Goal: Check status: Check status

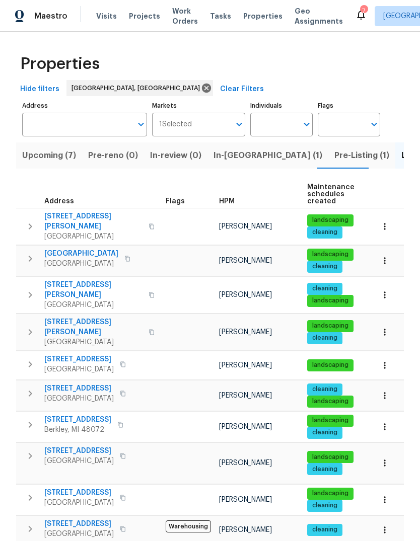
scroll to position [0, 15]
click at [320, 160] on span "Pre-Listing (1)" at bounding box center [347, 155] width 55 height 14
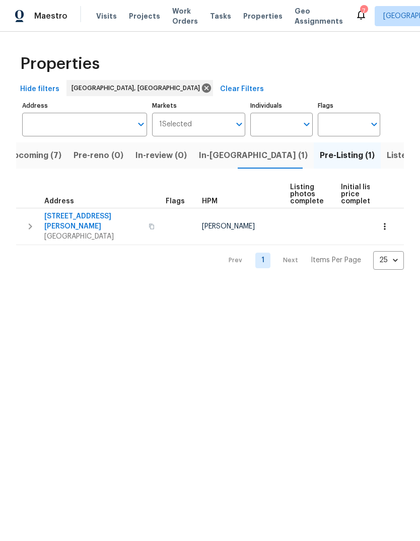
click at [81, 221] on span "14292 Hubbell St" at bounding box center [93, 221] width 98 height 20
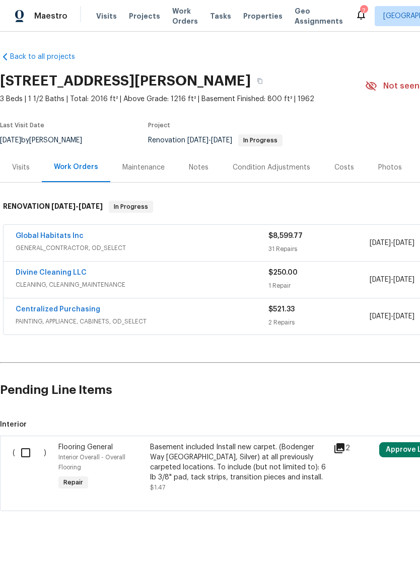
click at [380, 172] on div "Photos" at bounding box center [390, 168] width 24 height 10
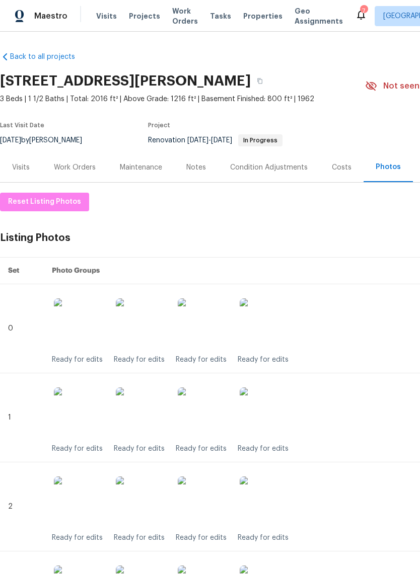
click at [83, 159] on div "Work Orders" at bounding box center [75, 167] width 66 height 30
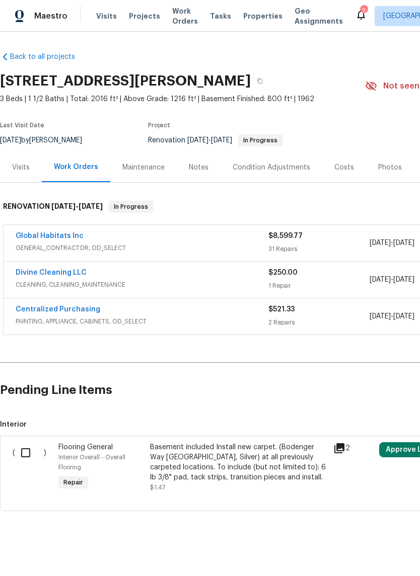
click at [172, 12] on span "Work Orders" at bounding box center [185, 16] width 26 height 20
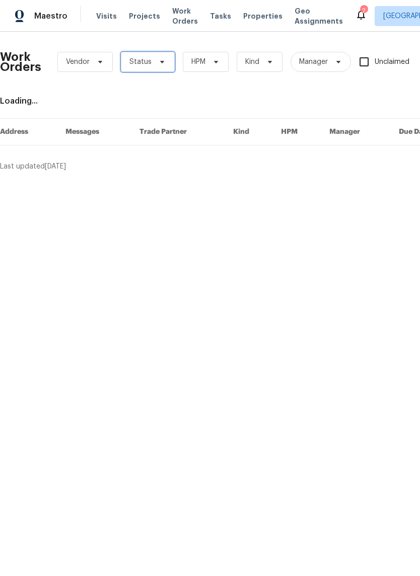
click at [150, 60] on span "Status" at bounding box center [148, 62] width 54 height 20
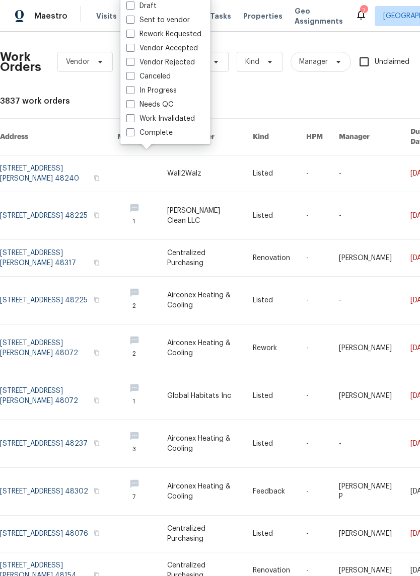
click at [162, 102] on label "Needs QC" at bounding box center [149, 105] width 47 height 10
click at [133, 102] on input "Needs QC" at bounding box center [129, 103] width 7 height 7
checkbox input "true"
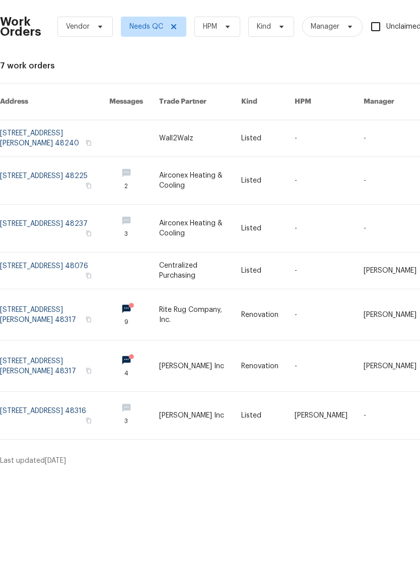
click at [77, 288] on link at bounding box center [54, 306] width 109 height 36
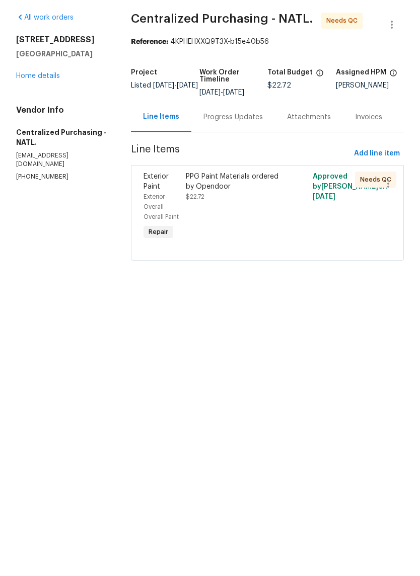
click at [242, 207] on div "PPG Paint Materials ordered by Opendoor" at bounding box center [236, 217] width 100 height 20
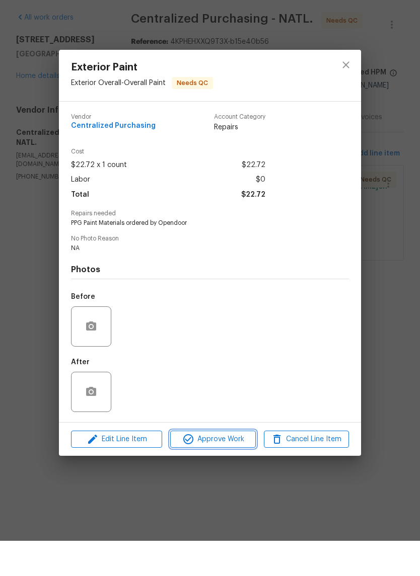
click at [233, 469] on span "Approve Work" at bounding box center [212, 475] width 79 height 13
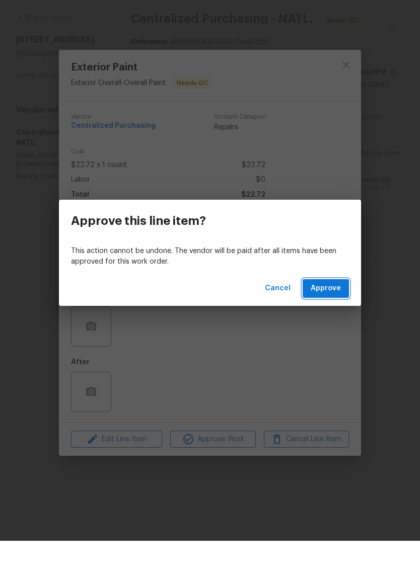
click at [329, 318] on span "Approve" at bounding box center [326, 324] width 30 height 13
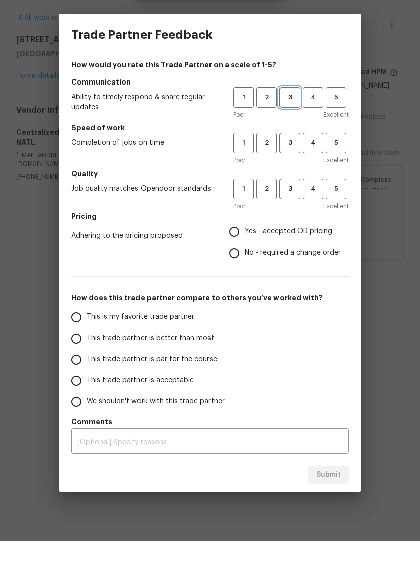
click at [288, 127] on span "3" at bounding box center [289, 133] width 19 height 12
click at [289, 173] on span "3" at bounding box center [289, 179] width 19 height 12
click at [291, 218] on span "3" at bounding box center [289, 224] width 19 height 12
click at [275, 262] on span "Yes - accepted OD pricing" at bounding box center [289, 267] width 88 height 11
click at [245, 257] on input "Yes - accepted OD pricing" at bounding box center [233, 267] width 21 height 21
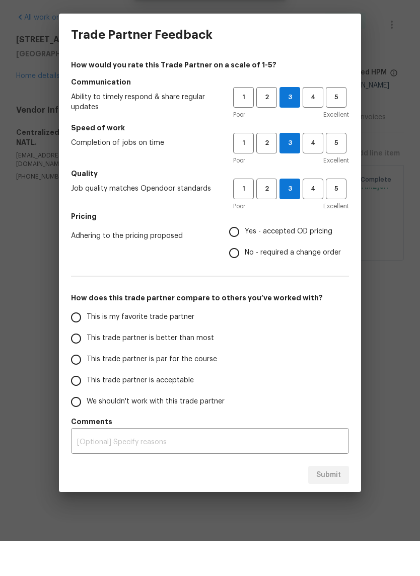
radio input "true"
click at [159, 390] on span "This trade partner is par for the course" at bounding box center [152, 395] width 130 height 11
click at [87, 384] on input "This trade partner is par for the course" at bounding box center [75, 394] width 21 height 21
click at [325, 504] on span "Submit" at bounding box center [328, 510] width 25 height 13
radio input "true"
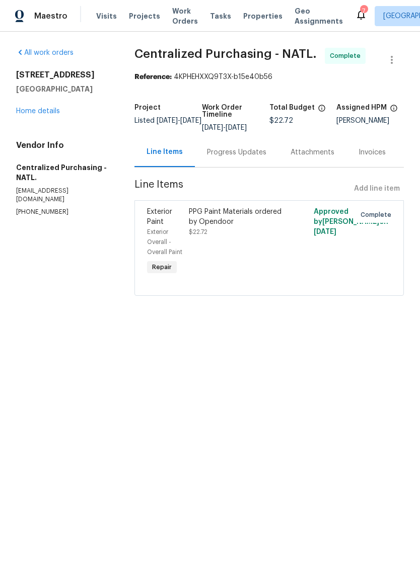
click at [172, 14] on span "Work Orders" at bounding box center [185, 16] width 26 height 20
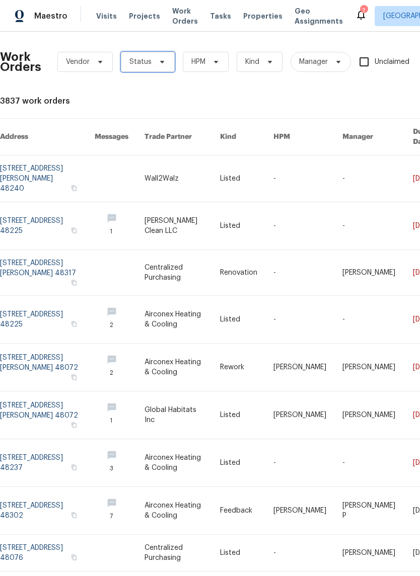
click at [158, 61] on icon at bounding box center [162, 62] width 8 height 8
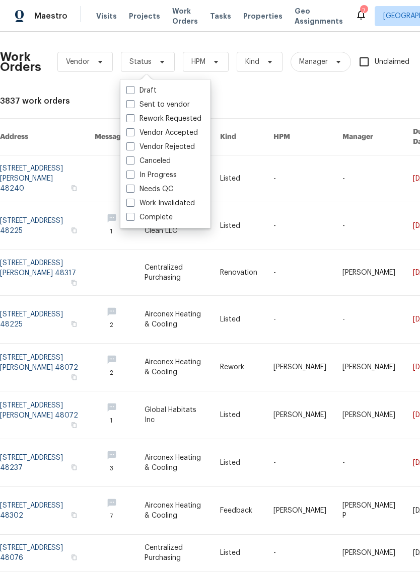
click at [165, 188] on label "Needs QC" at bounding box center [149, 189] width 47 height 10
click at [133, 188] on input "Needs QC" at bounding box center [129, 187] width 7 height 7
checkbox input "true"
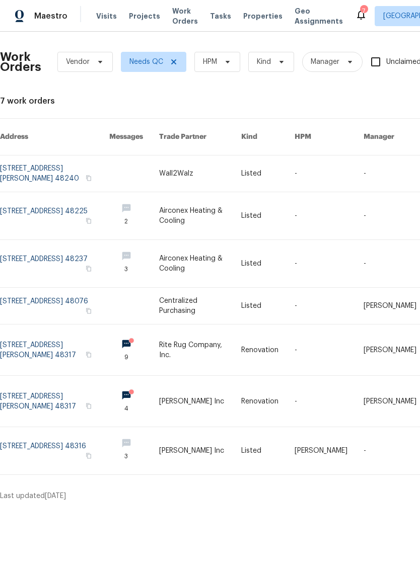
click at [84, 166] on link at bounding box center [54, 174] width 109 height 36
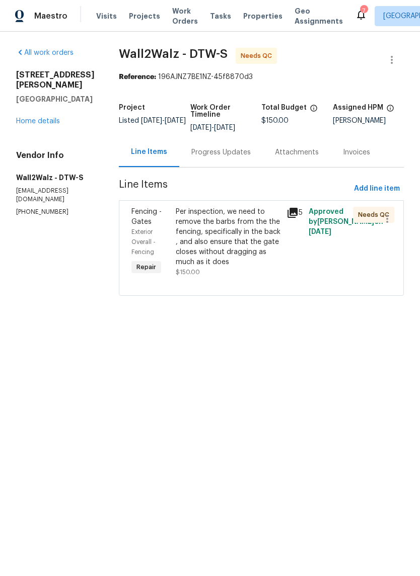
click at [296, 215] on div "5" at bounding box center [294, 213] width 16 height 12
click at [286, 216] on icon at bounding box center [292, 213] width 12 height 12
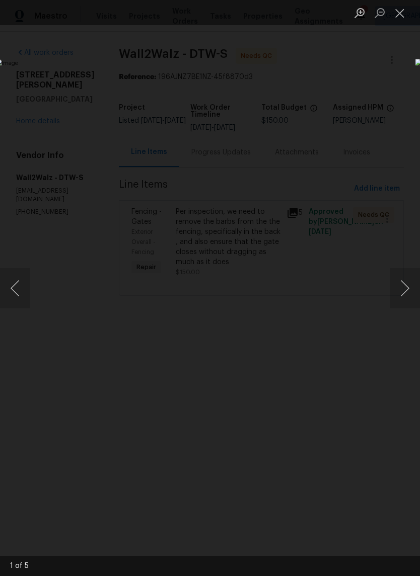
click at [406, 286] on button "Next image" at bounding box center [405, 288] width 30 height 40
click at [401, 295] on button "Next image" at bounding box center [405, 288] width 30 height 40
click at [405, 289] on button "Next image" at bounding box center [405, 288] width 30 height 40
click at [402, 287] on button "Next image" at bounding box center [405, 288] width 30 height 40
click at [400, 286] on button "Next image" at bounding box center [405, 288] width 30 height 40
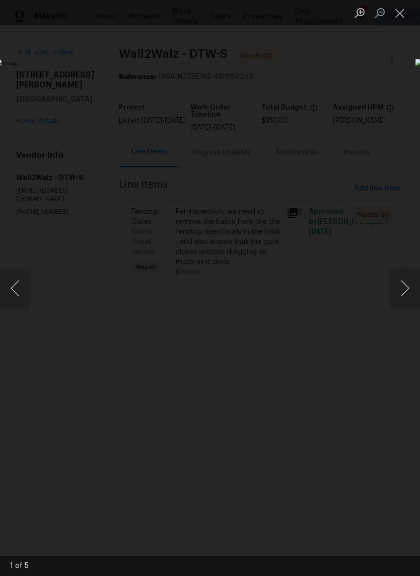
click at [402, 287] on button "Next image" at bounding box center [405, 288] width 30 height 40
click at [404, 284] on button "Next image" at bounding box center [405, 288] width 30 height 40
click at [400, 294] on button "Next image" at bounding box center [405, 288] width 30 height 40
click at [402, 15] on button "Close lightbox" at bounding box center [400, 13] width 20 height 18
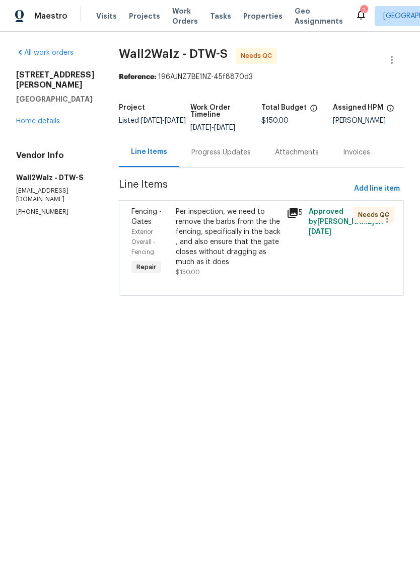
click at [177, 15] on span "Work Orders" at bounding box center [185, 16] width 26 height 20
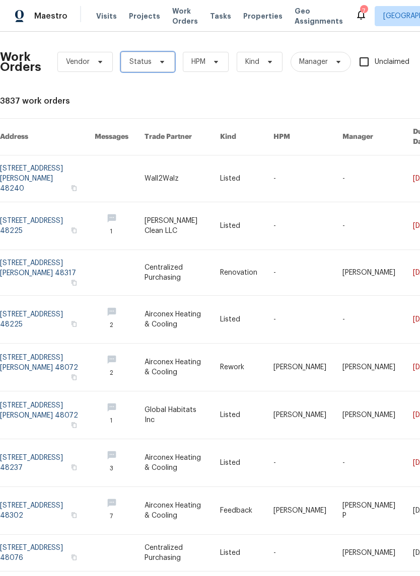
click at [141, 60] on span "Status" at bounding box center [140, 62] width 22 height 10
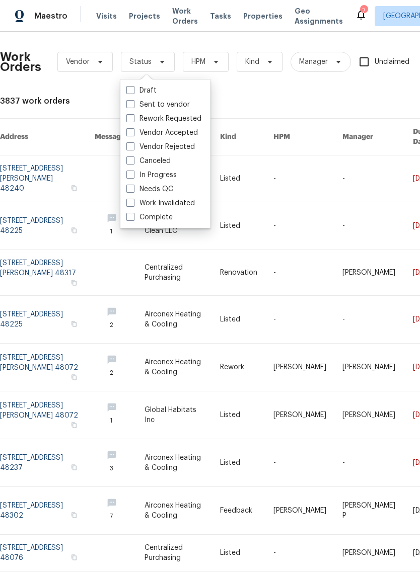
click at [164, 190] on label "Needs QC" at bounding box center [149, 189] width 47 height 10
click at [133, 190] on input "Needs QC" at bounding box center [129, 187] width 7 height 7
checkbox input "true"
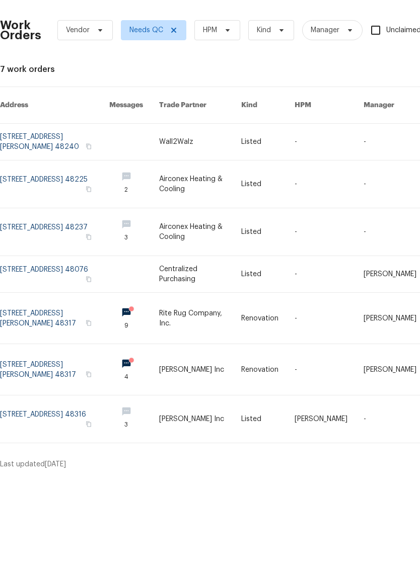
click at [48, 325] on link at bounding box center [54, 350] width 109 height 51
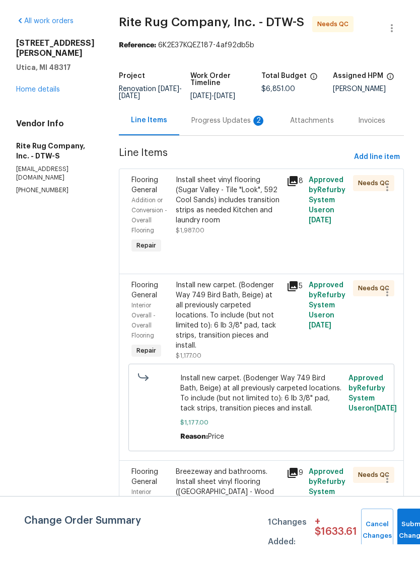
click at [297, 208] on icon at bounding box center [292, 213] width 10 height 10
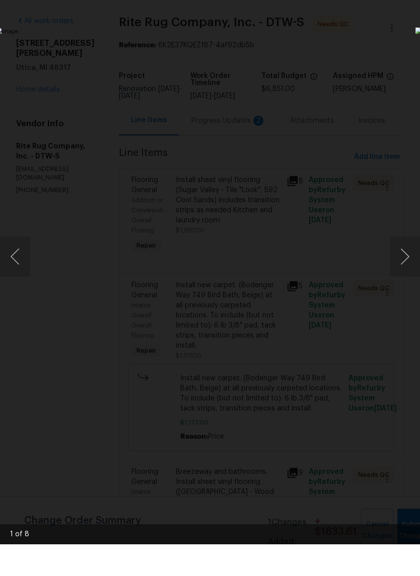
click at [396, 275] on button "Next image" at bounding box center [405, 288] width 30 height 40
click at [397, 270] on button "Next image" at bounding box center [405, 288] width 30 height 40
click at [397, 268] on button "Next image" at bounding box center [405, 288] width 30 height 40
click at [400, 268] on button "Next image" at bounding box center [405, 288] width 30 height 40
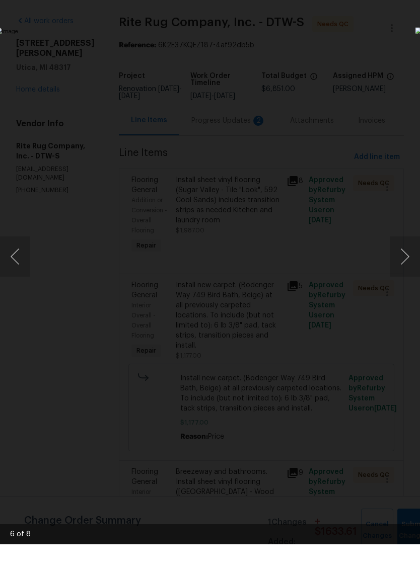
click at [402, 268] on button "Next image" at bounding box center [405, 288] width 30 height 40
click at [400, 268] on button "Next image" at bounding box center [405, 288] width 30 height 40
click at [398, 268] on button "Next image" at bounding box center [405, 288] width 30 height 40
click at [400, 268] on button "Next image" at bounding box center [405, 288] width 30 height 40
click at [401, 268] on button "Next image" at bounding box center [405, 288] width 30 height 40
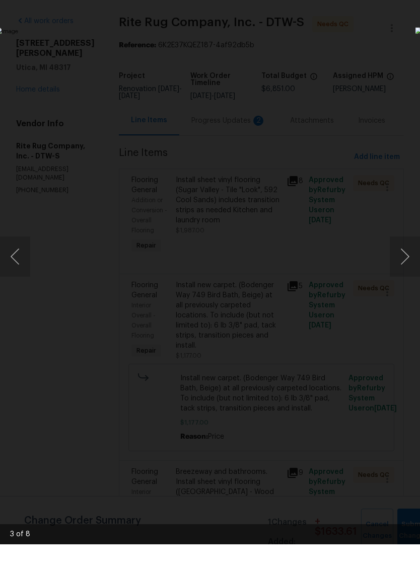
click at [400, 268] on button "Next image" at bounding box center [405, 288] width 30 height 40
click at [397, 268] on button "Next image" at bounding box center [405, 288] width 30 height 40
click at [404, 268] on button "Next image" at bounding box center [405, 288] width 30 height 40
click at [401, 268] on button "Next image" at bounding box center [405, 288] width 30 height 40
click at [398, 268] on button "Next image" at bounding box center [405, 288] width 30 height 40
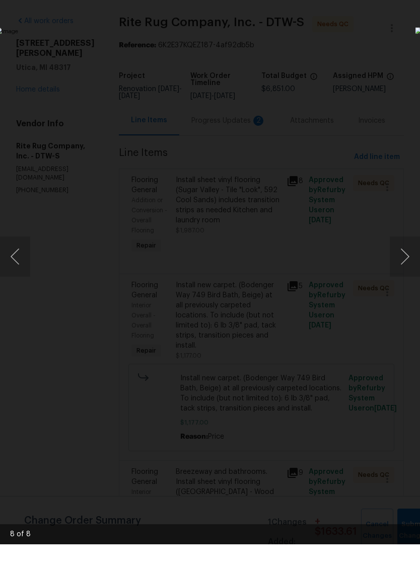
click at [398, 268] on button "Next image" at bounding box center [405, 288] width 30 height 40
click at [399, 268] on button "Next image" at bounding box center [405, 288] width 30 height 40
click at [329, 71] on img "Lightbox" at bounding box center [162, 288] width 334 height 458
click at [329, 59] on img "Lightbox" at bounding box center [162, 288] width 334 height 458
click at [329, 65] on img "Lightbox" at bounding box center [162, 288] width 334 height 458
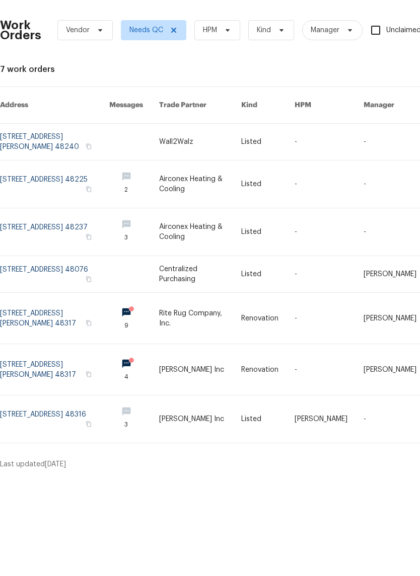
click at [82, 376] on link at bounding box center [54, 401] width 109 height 51
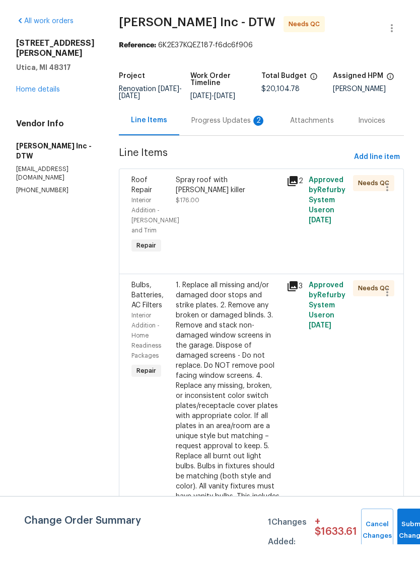
click at [244, 147] on div "Progress Updates 2" at bounding box center [228, 152] width 74 height 10
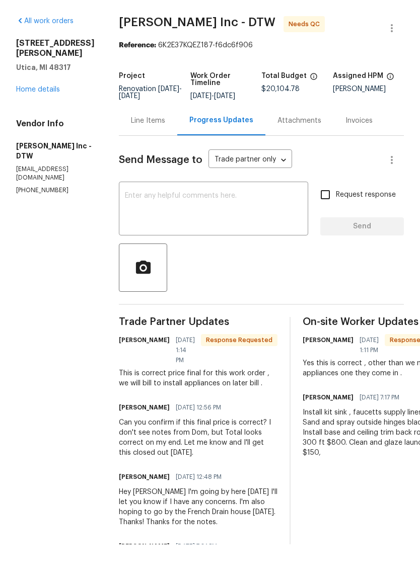
click at [155, 137] on div "Line Items" at bounding box center [148, 152] width 58 height 30
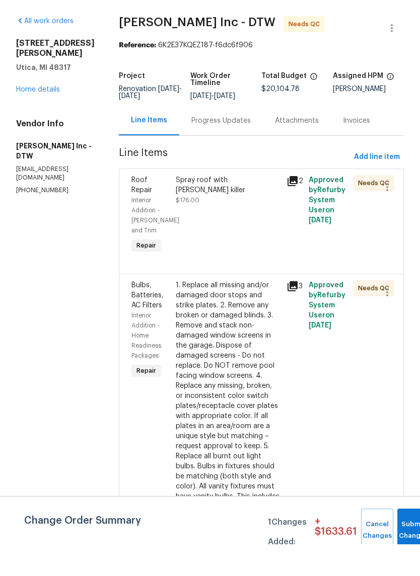
click at [227, 147] on div "Progress Updates" at bounding box center [220, 152] width 59 height 10
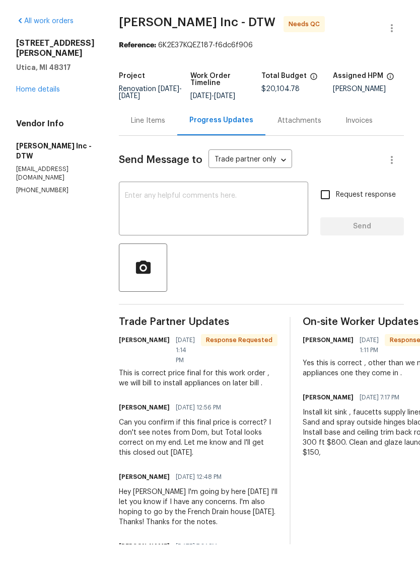
click at [59, 118] on link "Home details" at bounding box center [38, 121] width 44 height 7
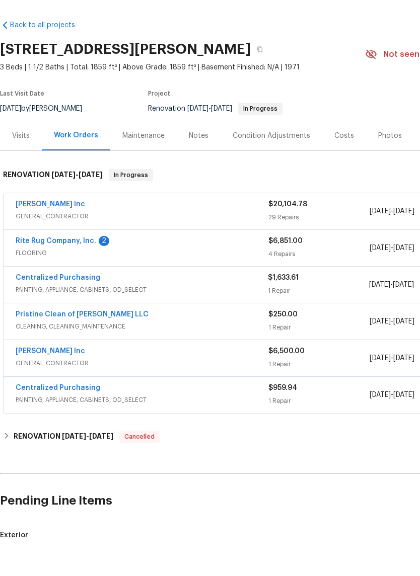
click at [197, 163] on div "Notes" at bounding box center [199, 168] width 20 height 10
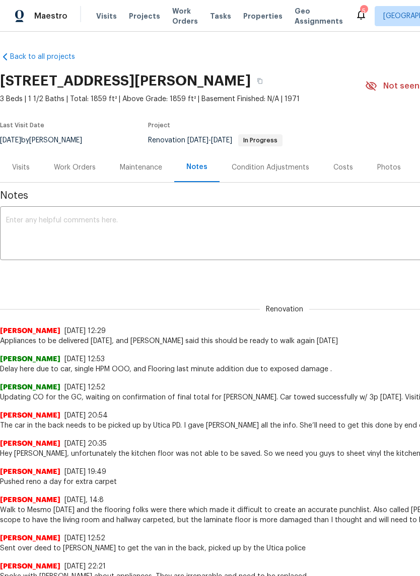
click at [84, 166] on div "Work Orders" at bounding box center [75, 168] width 42 height 10
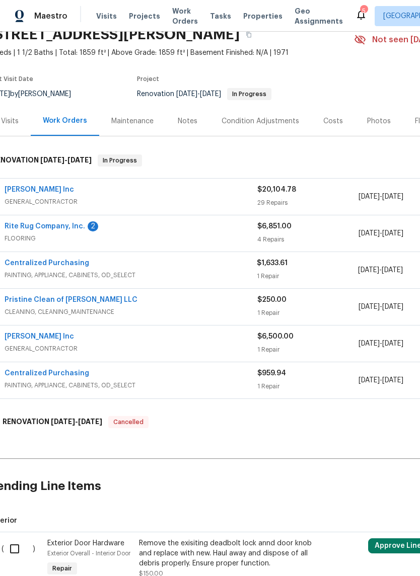
scroll to position [46, 8]
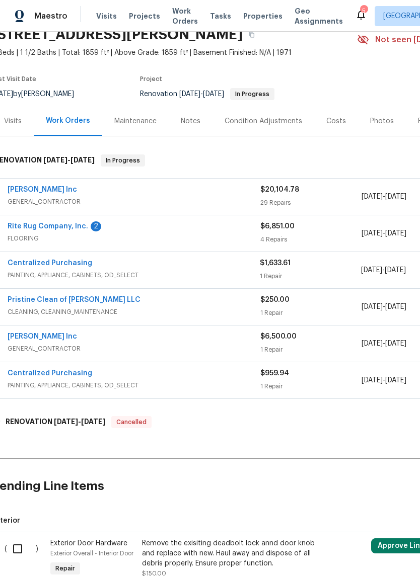
click at [74, 228] on link "Rite Rug Company, Inc." at bounding box center [48, 226] width 81 height 7
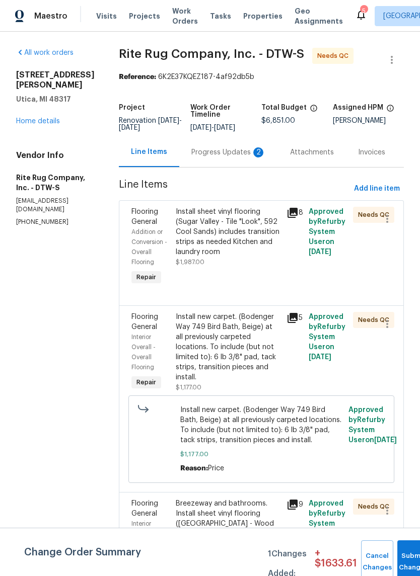
click at [253, 154] on div "Progress Updates 2" at bounding box center [228, 152] width 74 height 10
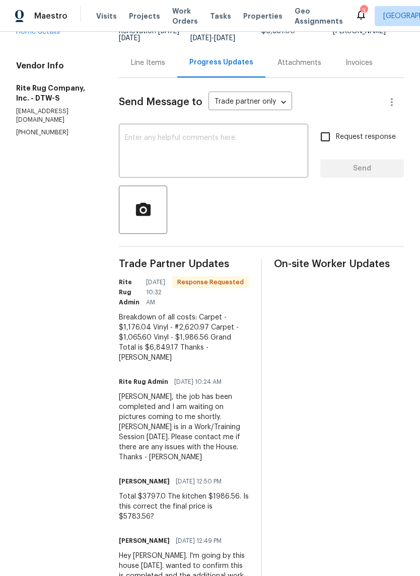
scroll to position [90, 0]
click at [160, 77] on div "Line Items" at bounding box center [148, 62] width 58 height 30
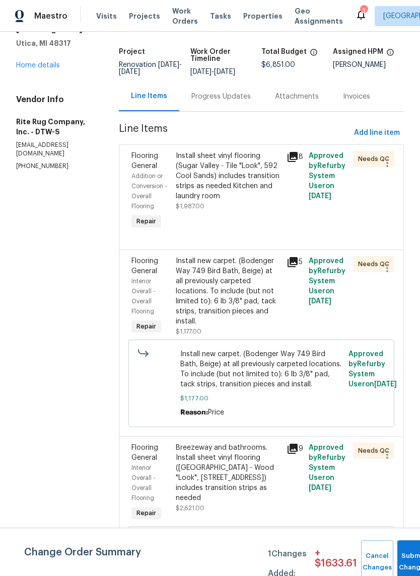
scroll to position [41, 0]
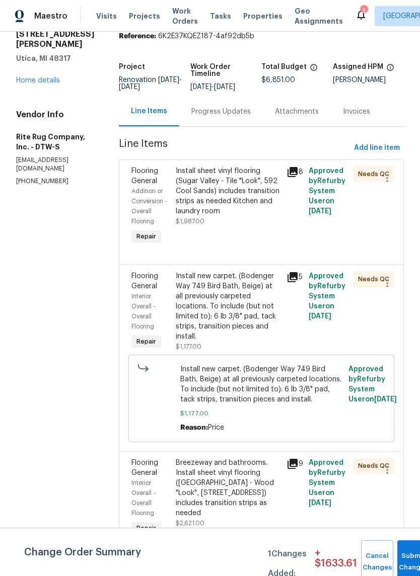
click at [238, 117] on div "Progress Updates" at bounding box center [220, 112] width 59 height 10
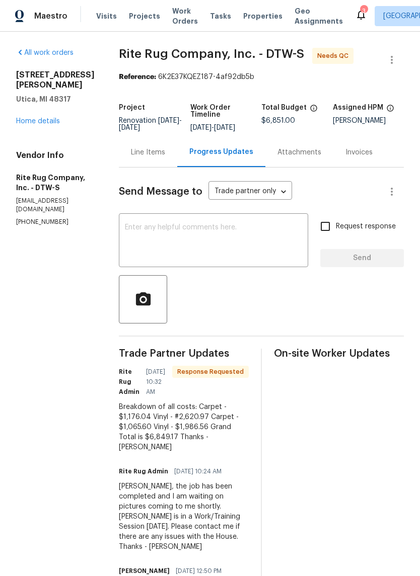
click at [159, 166] on div "Line Items" at bounding box center [148, 152] width 58 height 30
